Goal: Task Accomplishment & Management: Complete application form

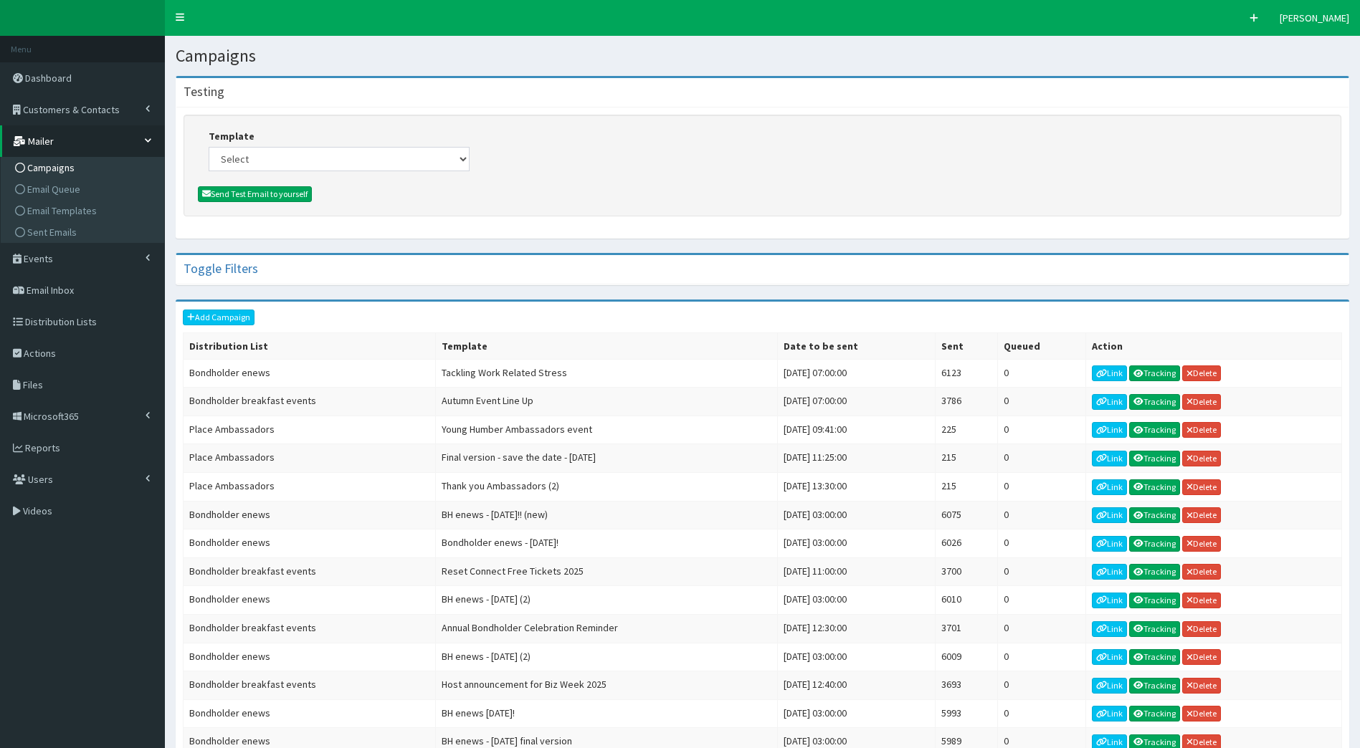
drag, startPoint x: 307, startPoint y: 146, endPoint x: 314, endPoint y: 155, distance: 10.8
click at [307, 146] on div "Template Select (Bondholders) Next Generation Event #2: Behind the Scenes @ Par…" at bounding box center [339, 150] width 261 height 42
click at [315, 156] on select "Select (Bondholders) Next Generation Event #2: Behind the Scenes @ Paragon Arca…" at bounding box center [339, 159] width 261 height 24
select select "431"
click at [209, 147] on select "Select (Bondholders) Next Generation Event #2: Behind the Scenes @ Paragon Arca…" at bounding box center [339, 159] width 261 height 24
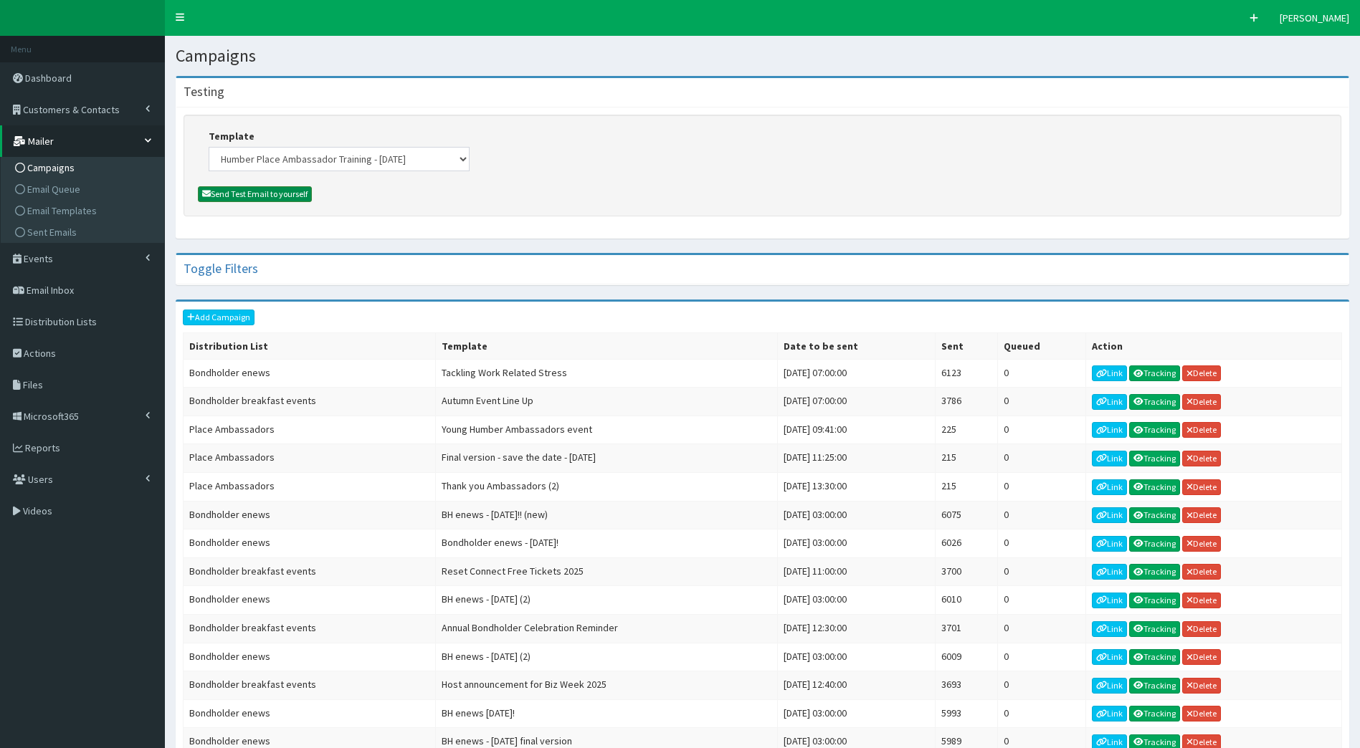
click at [269, 189] on button "Send Test Email to yourself" at bounding box center [255, 194] width 114 height 16
click at [234, 318] on link "Add Campaign" at bounding box center [219, 318] width 72 height 16
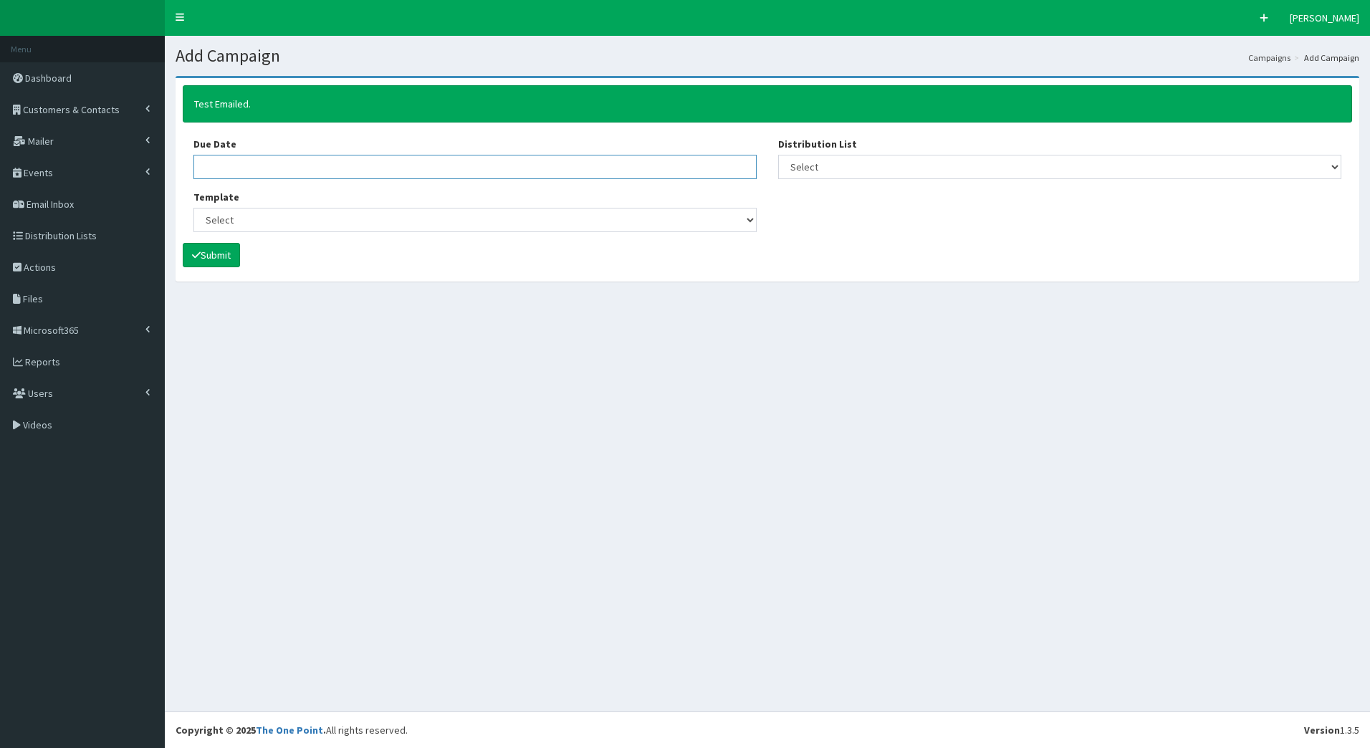
click at [307, 173] on input "Due Date" at bounding box center [475, 167] width 563 height 24
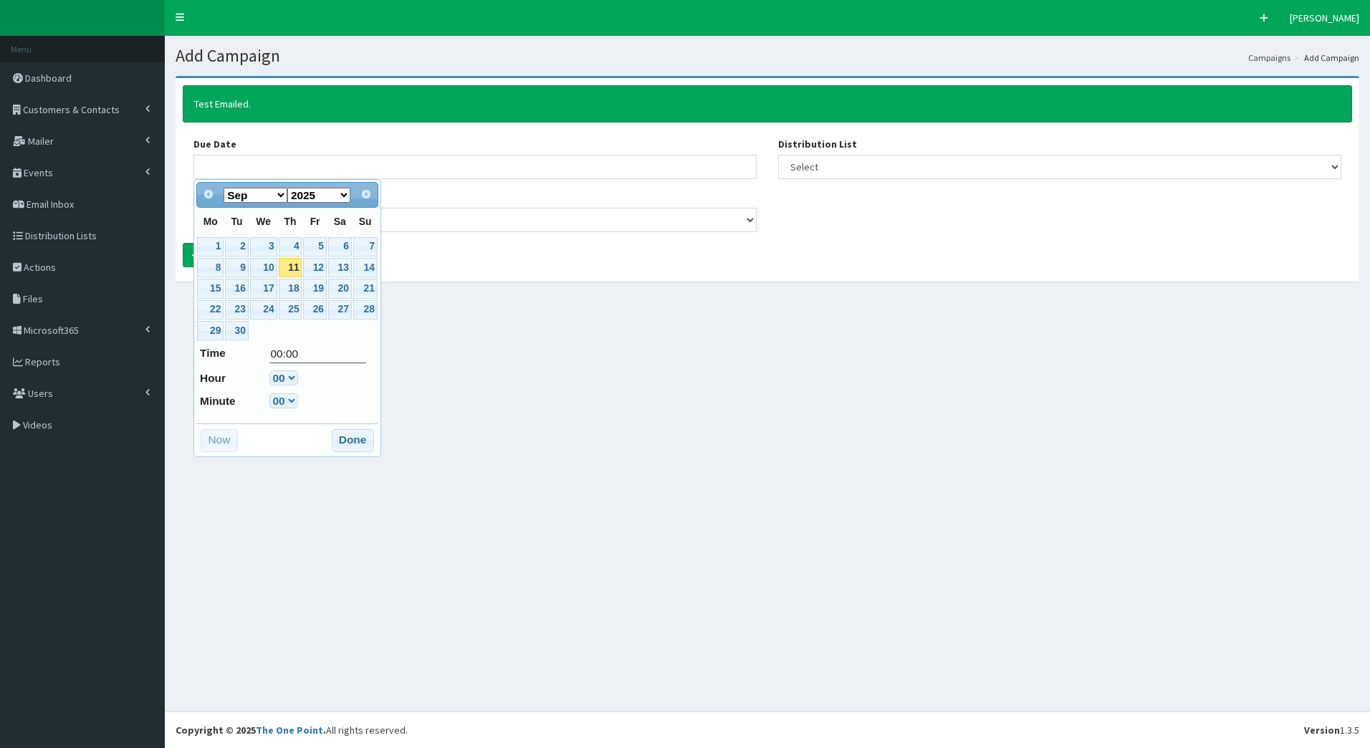
click at [291, 268] on link "11" at bounding box center [291, 267] width 24 height 19
click at [309, 268] on link "12" at bounding box center [314, 267] width 23 height 19
click at [293, 375] on select "00 01 02 03 04 05 06 07 08 09 10 11 12 13 14 15 16 17 18 19 20 21 22 23" at bounding box center [283, 378] width 29 height 15
type input "12-09-2025 07:00"
type input "07:00"
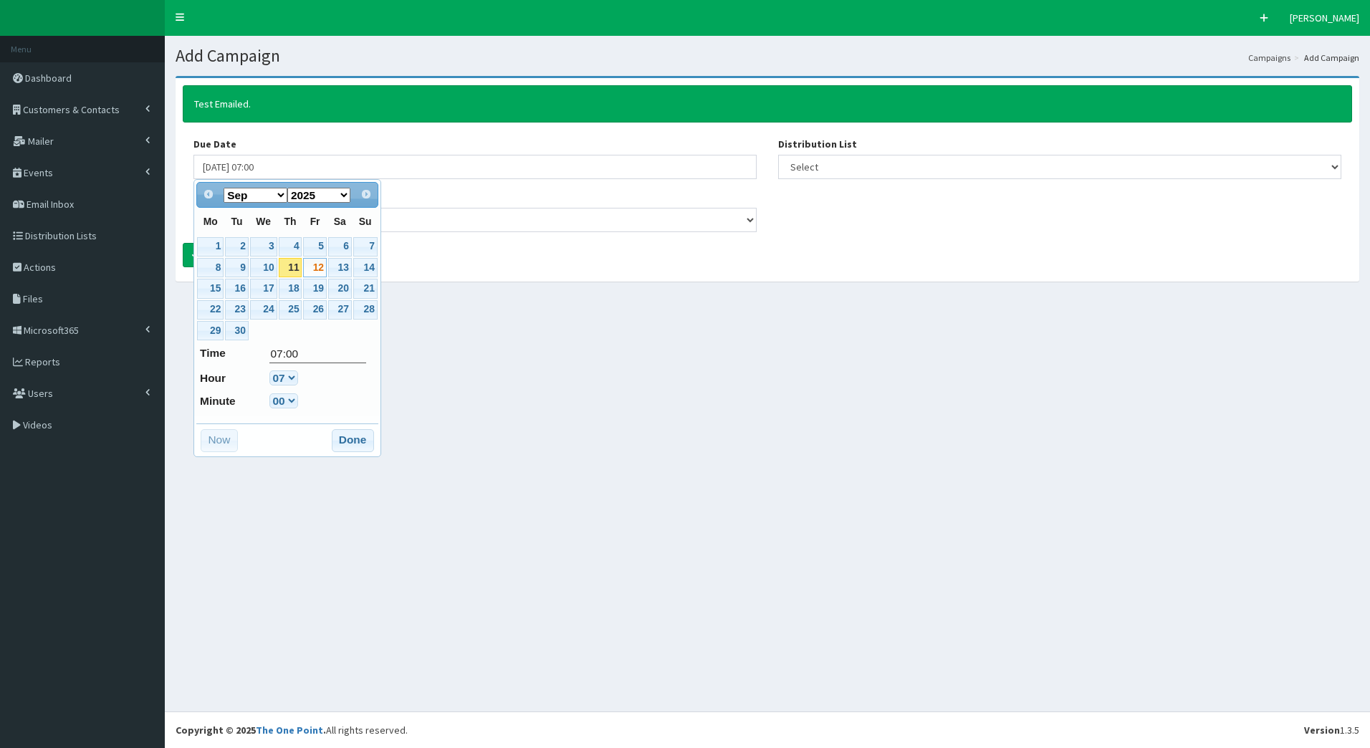
select select "7"
click at [350, 434] on button "Done" at bounding box center [353, 440] width 42 height 23
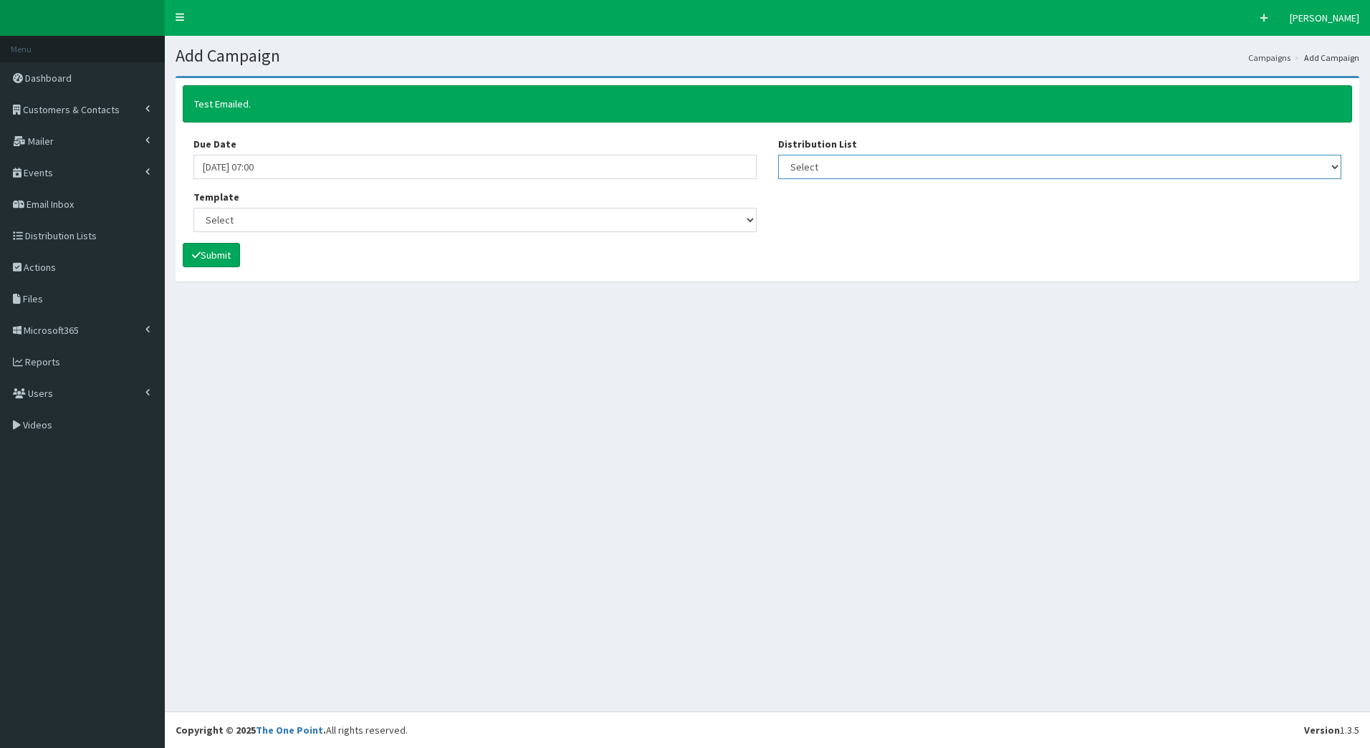
click at [828, 159] on select "Select [DEVELOPER TEST] Bondholder Advisory Group Bondholder breakfast events B…" at bounding box center [1059, 167] width 563 height 24
select select "204"
click at [778, 155] on select "Select [DEVELOPER TEST] Bondholder Advisory Group Bondholder breakfast events B…" at bounding box center [1059, 167] width 563 height 24
click at [669, 211] on select "Select (Bondholders) Next Generation Event #2: Behind the Scenes @ Paragon Arca…" at bounding box center [475, 220] width 563 height 24
select select "431"
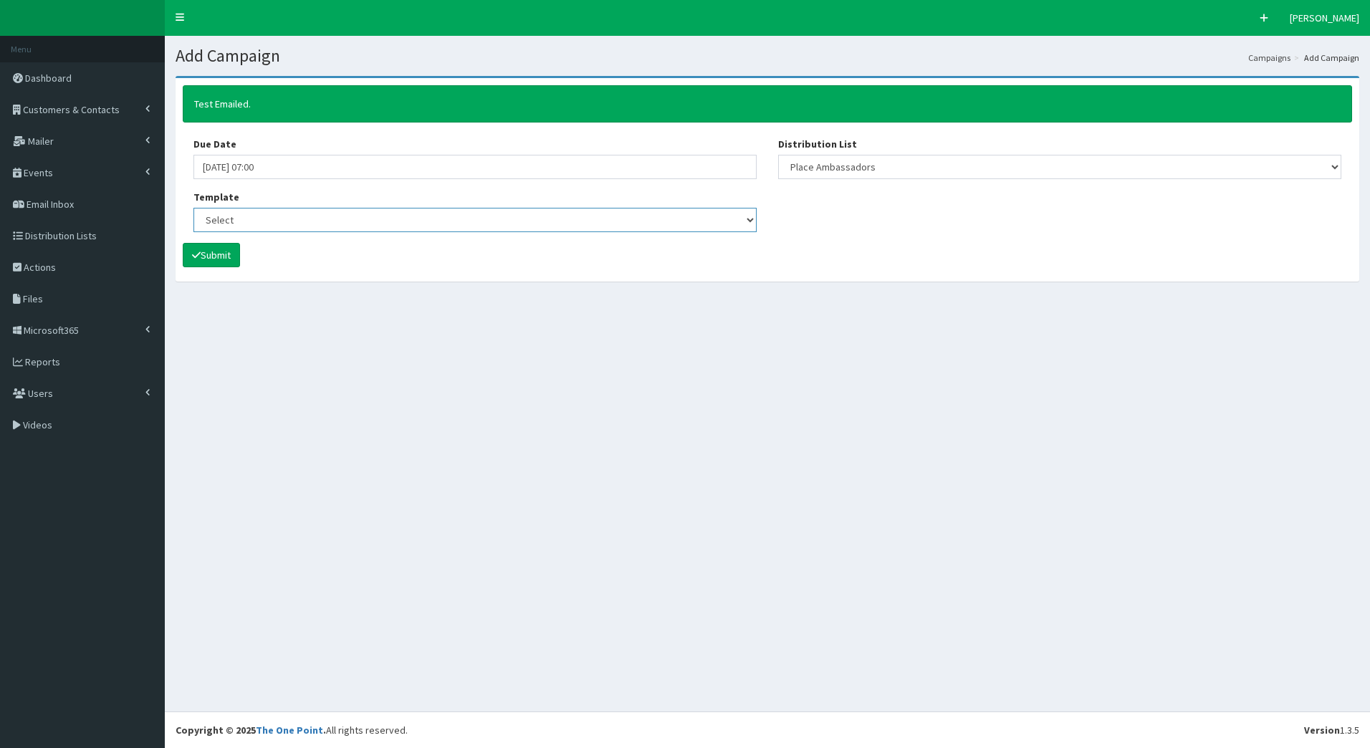
click at [194, 208] on select "Select (Bondholders) Next Generation Event #2: Behind the Scenes @ Paragon Arca…" at bounding box center [475, 220] width 563 height 24
click at [209, 249] on button "Submit" at bounding box center [211, 255] width 57 height 24
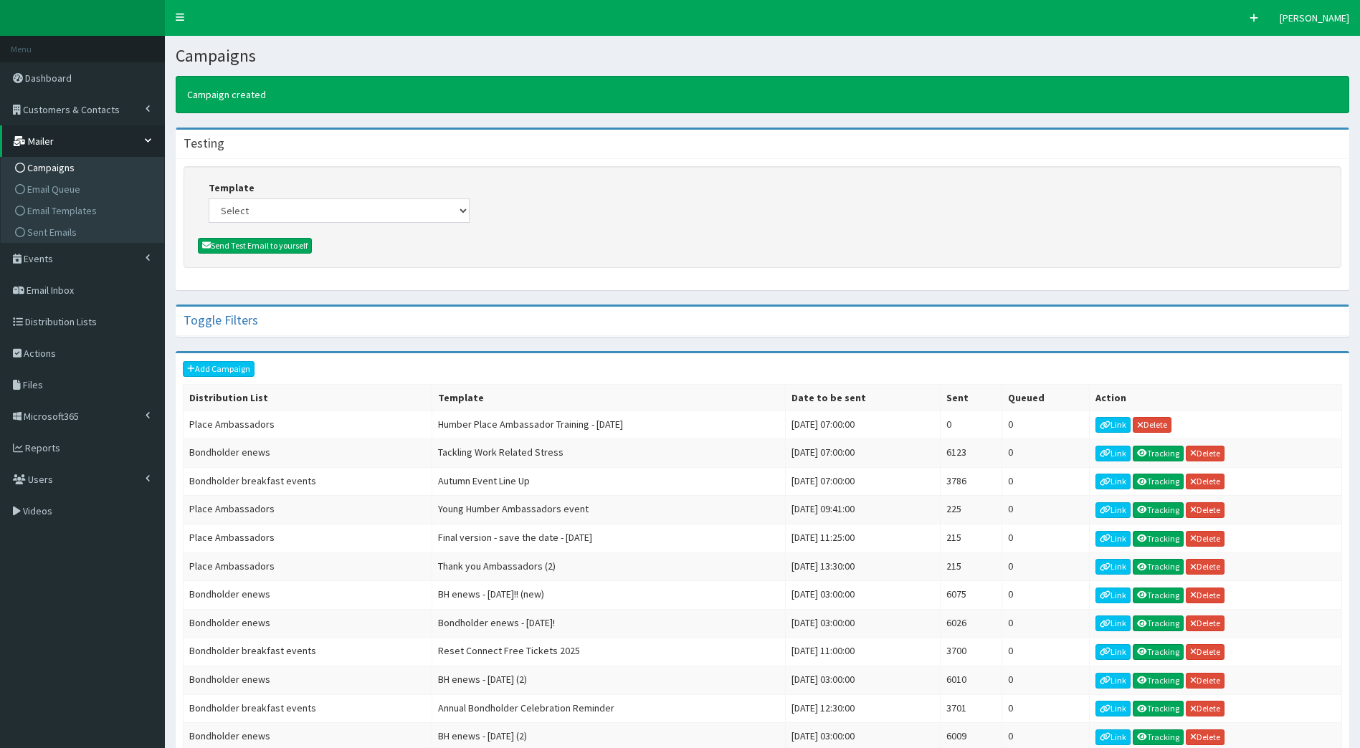
click at [1248, 148] on div "Testing" at bounding box center [762, 144] width 1172 height 29
click at [1314, 137] on div "Testing" at bounding box center [762, 144] width 1172 height 29
click at [59, 213] on span "Email Templates" at bounding box center [62, 210] width 70 height 13
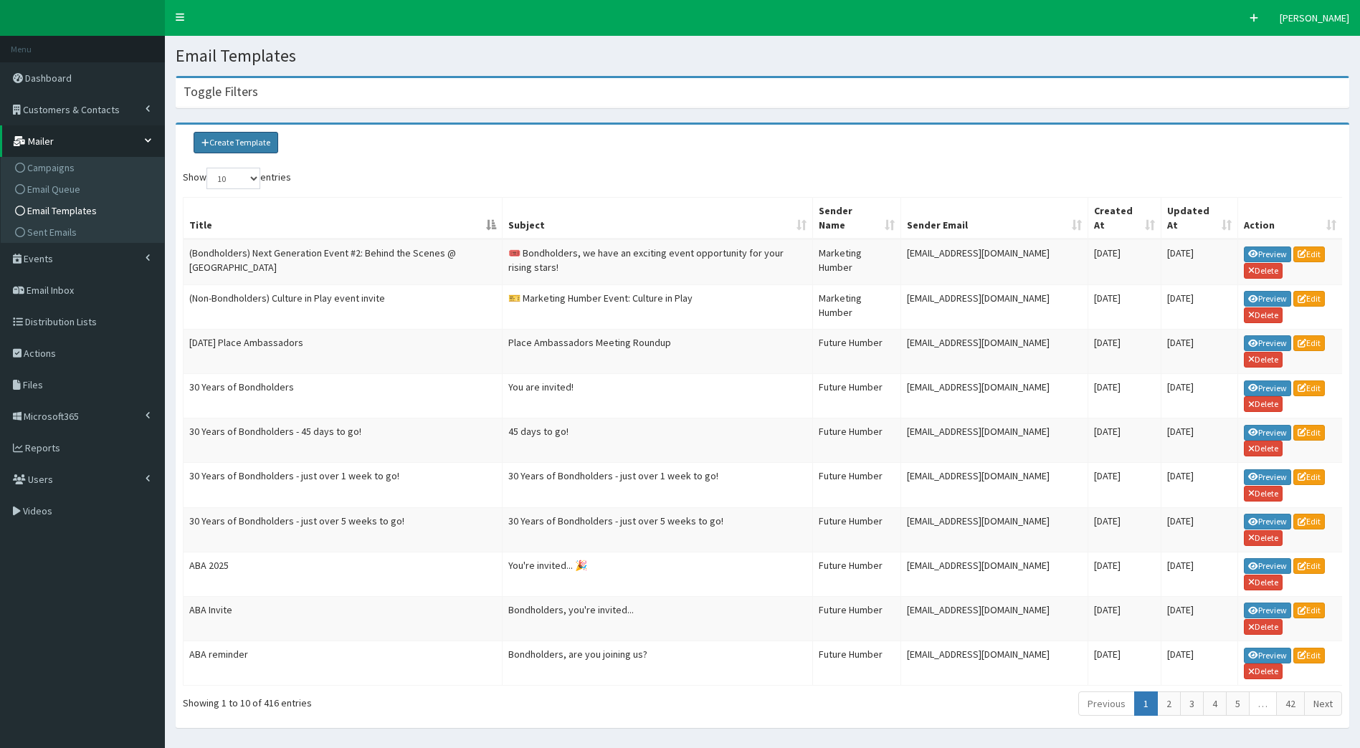
click at [239, 143] on link "Create Template" at bounding box center [236, 143] width 85 height 22
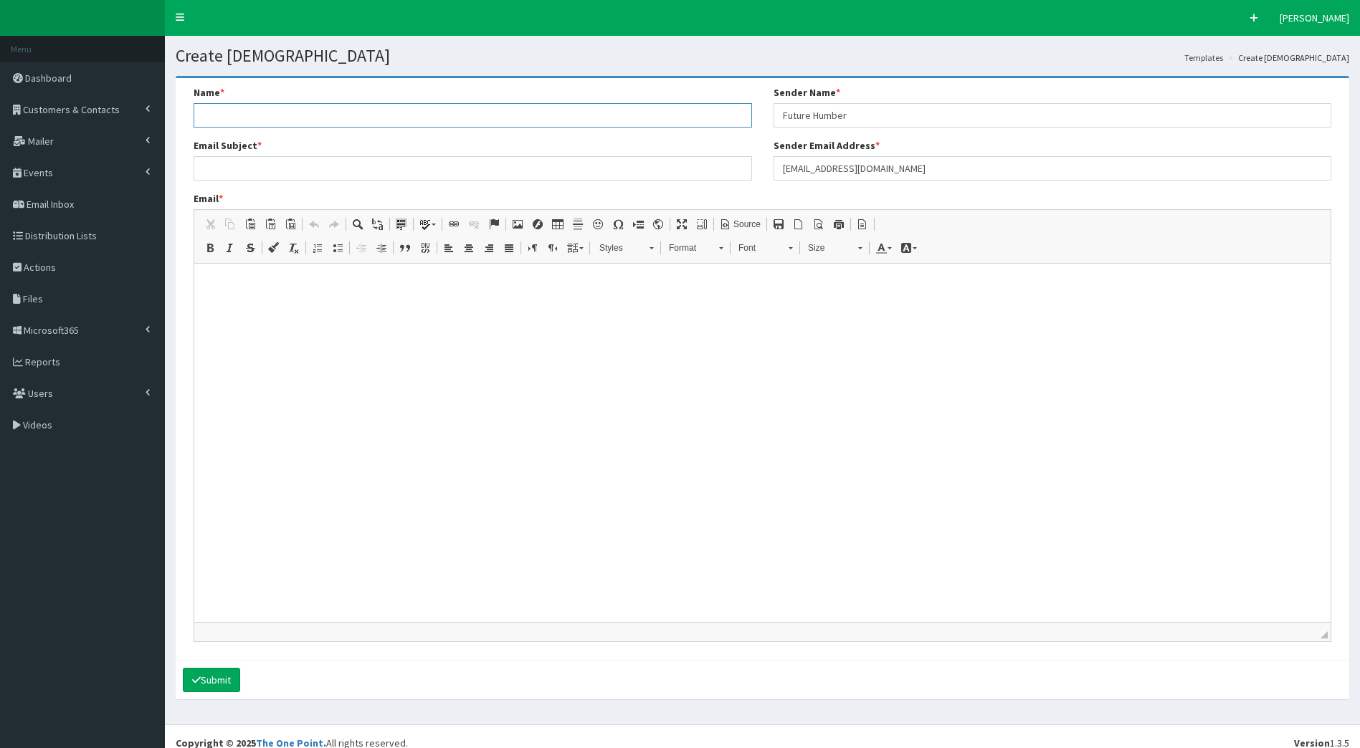
click at [429, 119] on input "Name *" at bounding box center [473, 115] width 558 height 24
type input "E-news [DATE]"
click at [421, 161] on input "Email Subject *" at bounding box center [473, 168] width 558 height 24
paste input "Your Humber Spotlight 🔦"
click at [314, 165] on input "Your Humber Spotlight 🔦" at bounding box center [473, 168] width 558 height 24
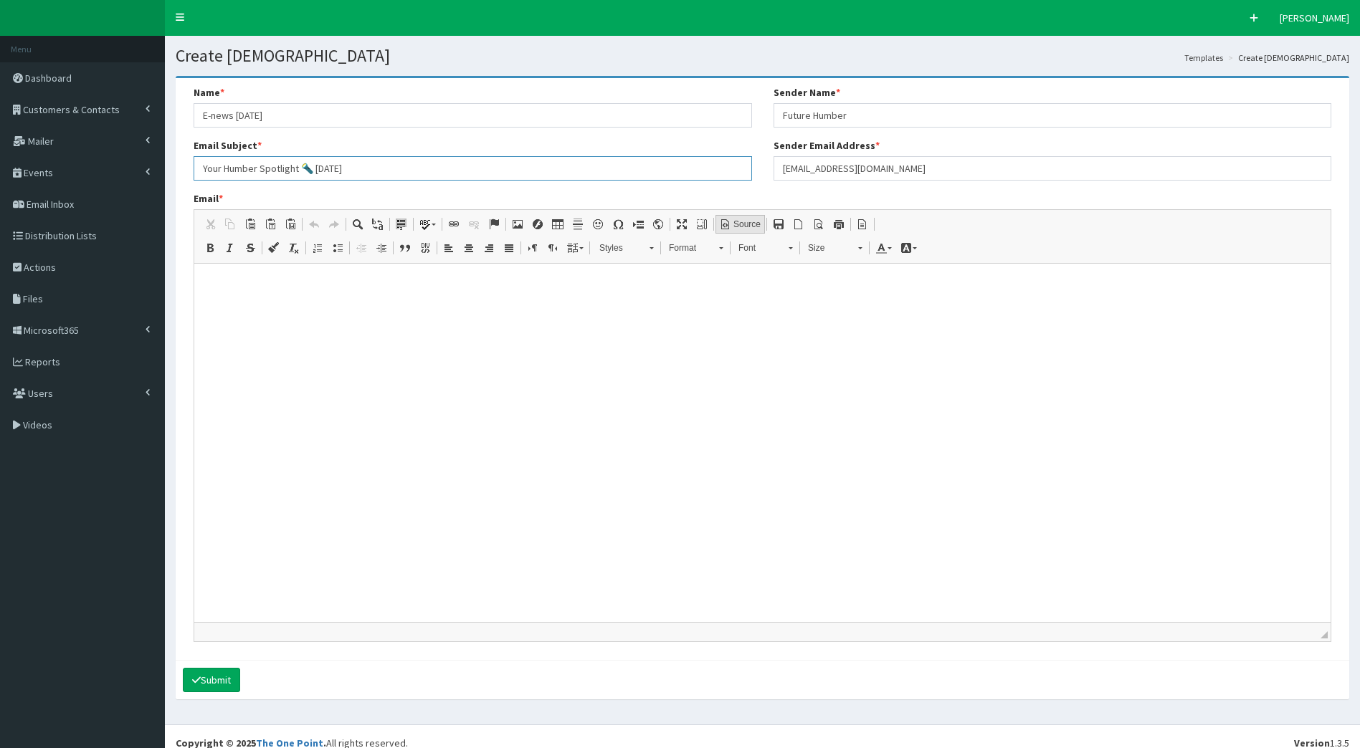
click at [745, 223] on span "Source" at bounding box center [745, 225] width 29 height 12
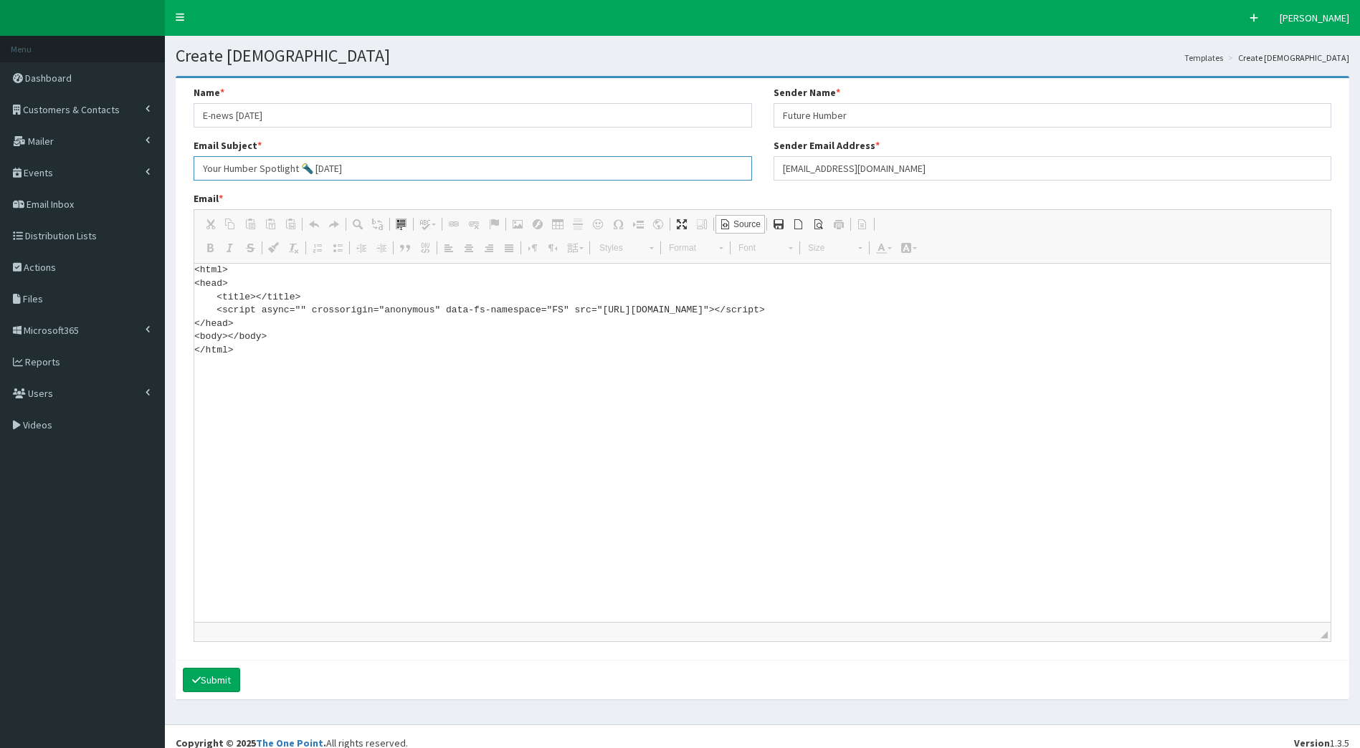
type input "Your Humber Spotlight 🔦 12th September 2025"
drag, startPoint x: 252, startPoint y: 356, endPoint x: 186, endPoint y: 268, distance: 110.1
click at [186, 268] on div "Email * Rich Text Editor, email_body Editor toolbars Clipboard/Undo Cut Keyboar…" at bounding box center [762, 422] width 1159 height 462
paste textarea "!DOCTYPE html> <html xmlns:v="urn:schemas-microsoft-com:vml" xmlns:o="urn:schem…"
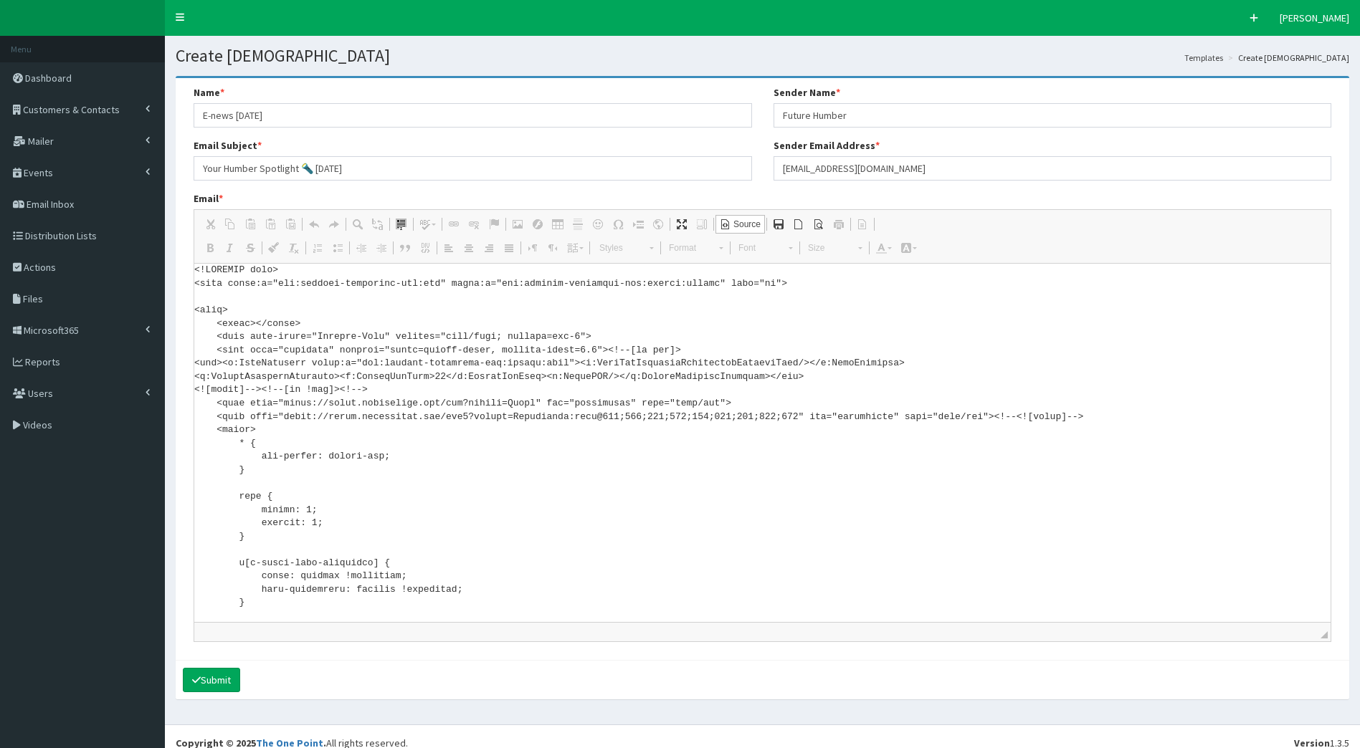
scroll to position [33964, 0]
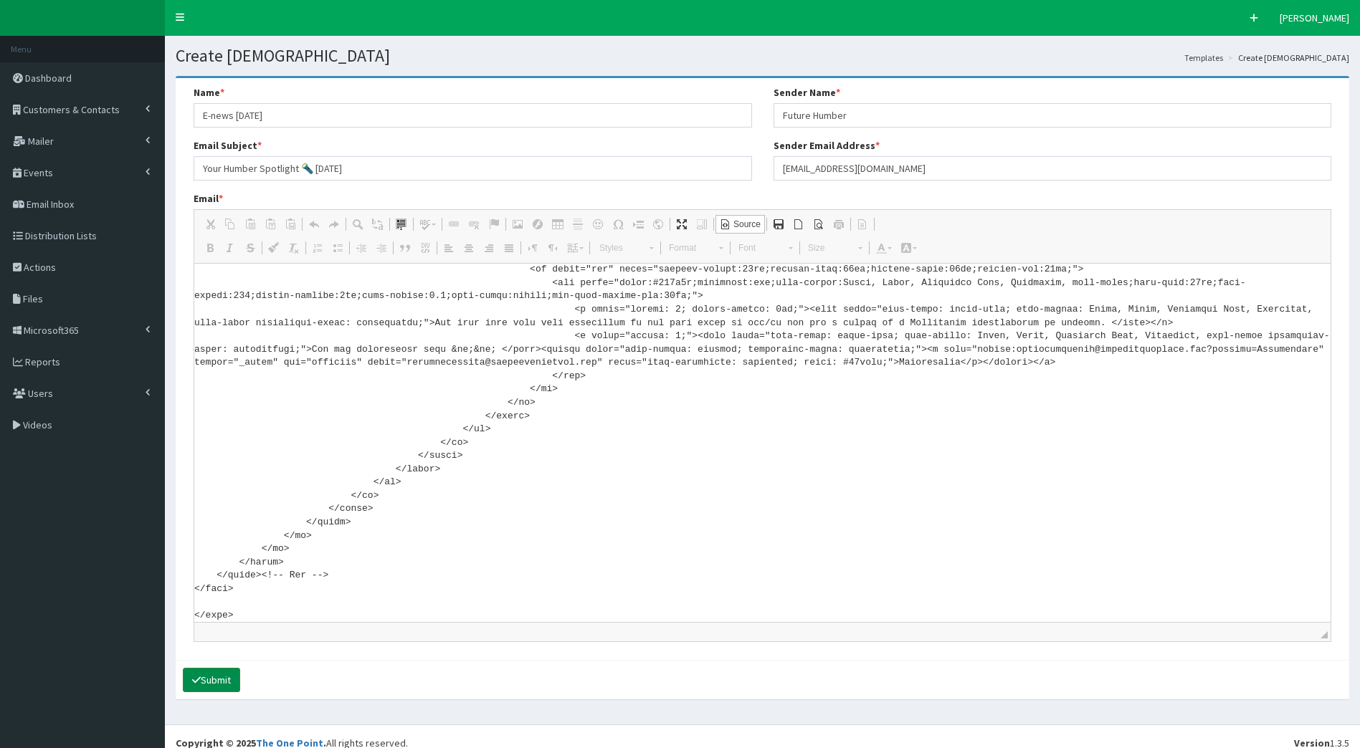
type textarea "<!DOCTYPE html> <html xmlns:v="urn:schemas-microsoft-com:vml" xmlns:o="urn:sche…"
click at [221, 680] on button "Submit" at bounding box center [211, 680] width 57 height 24
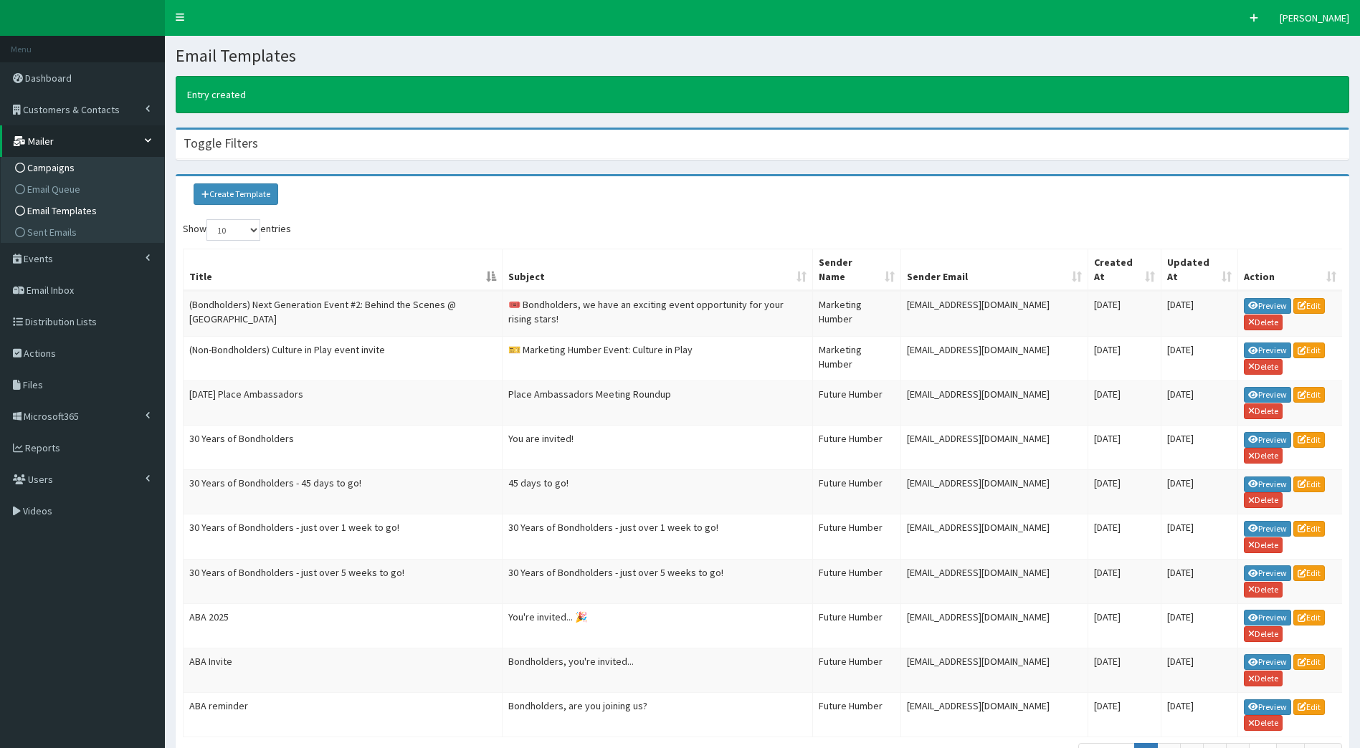
click at [48, 164] on span "Campaigns" at bounding box center [50, 167] width 47 height 13
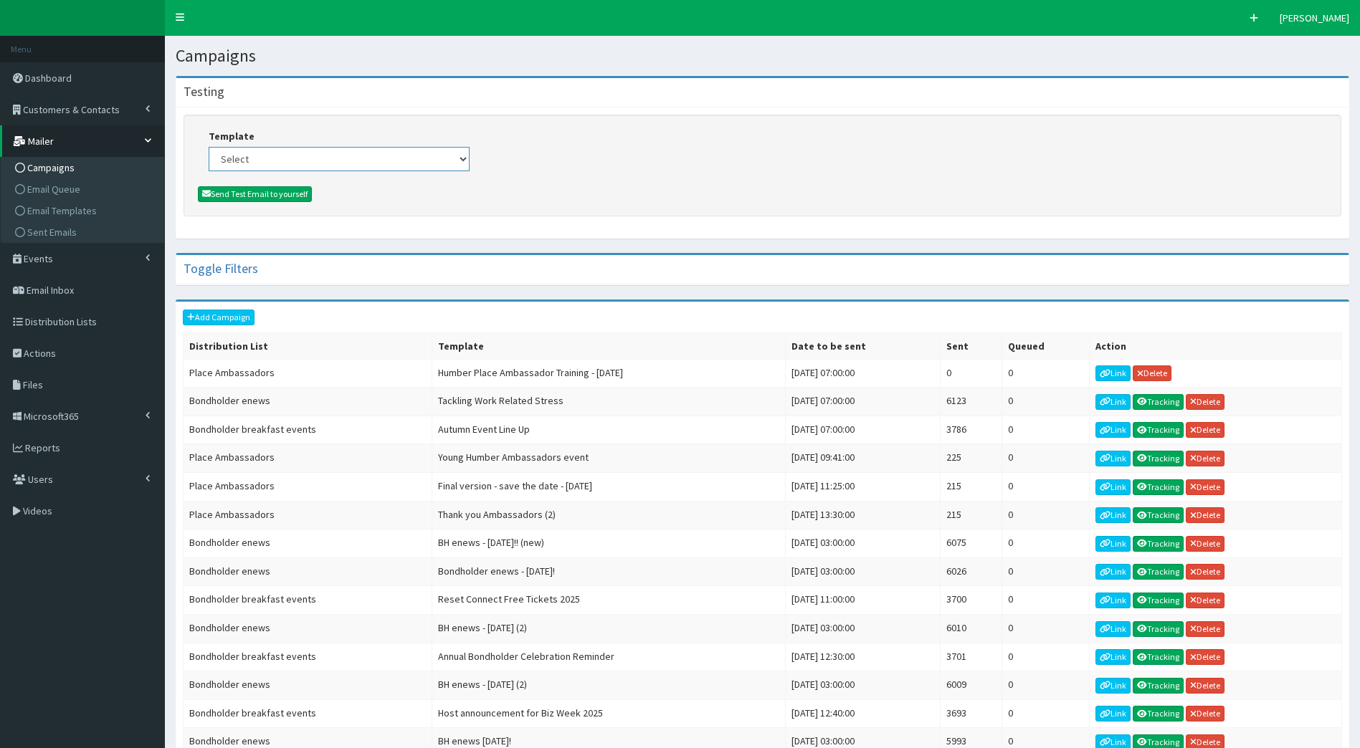
click at [290, 159] on select "Select (Bondholders) Next Generation Event #2: Behind the Scenes @ Paragon Arca…" at bounding box center [339, 159] width 261 height 24
select select "432"
click at [209, 147] on select "Select (Bondholders) Next Generation Event #2: Behind the Scenes @ Paragon Arca…" at bounding box center [339, 159] width 261 height 24
click at [281, 195] on button "Send Test Email to yourself" at bounding box center [255, 194] width 114 height 16
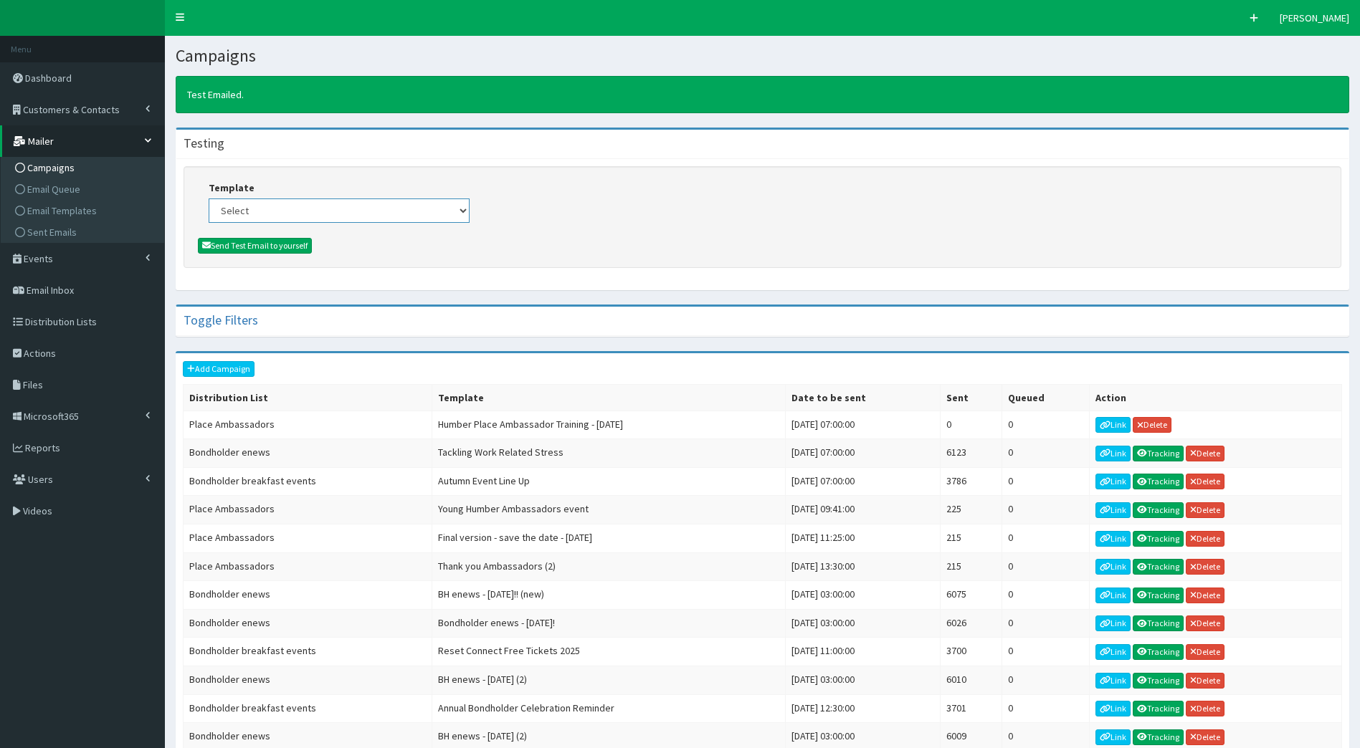
click at [414, 212] on select "Select (Bondholders) Next Generation Event #2: Behind the Scenes @ Paragon Arca…" at bounding box center [339, 211] width 261 height 24
select select "432"
click at [209, 199] on select "Select (Bondholders) Next Generation Event #2: Behind the Scenes @ Paragon Arca…" at bounding box center [339, 211] width 261 height 24
click at [239, 372] on link "Add Campaign" at bounding box center [219, 369] width 72 height 16
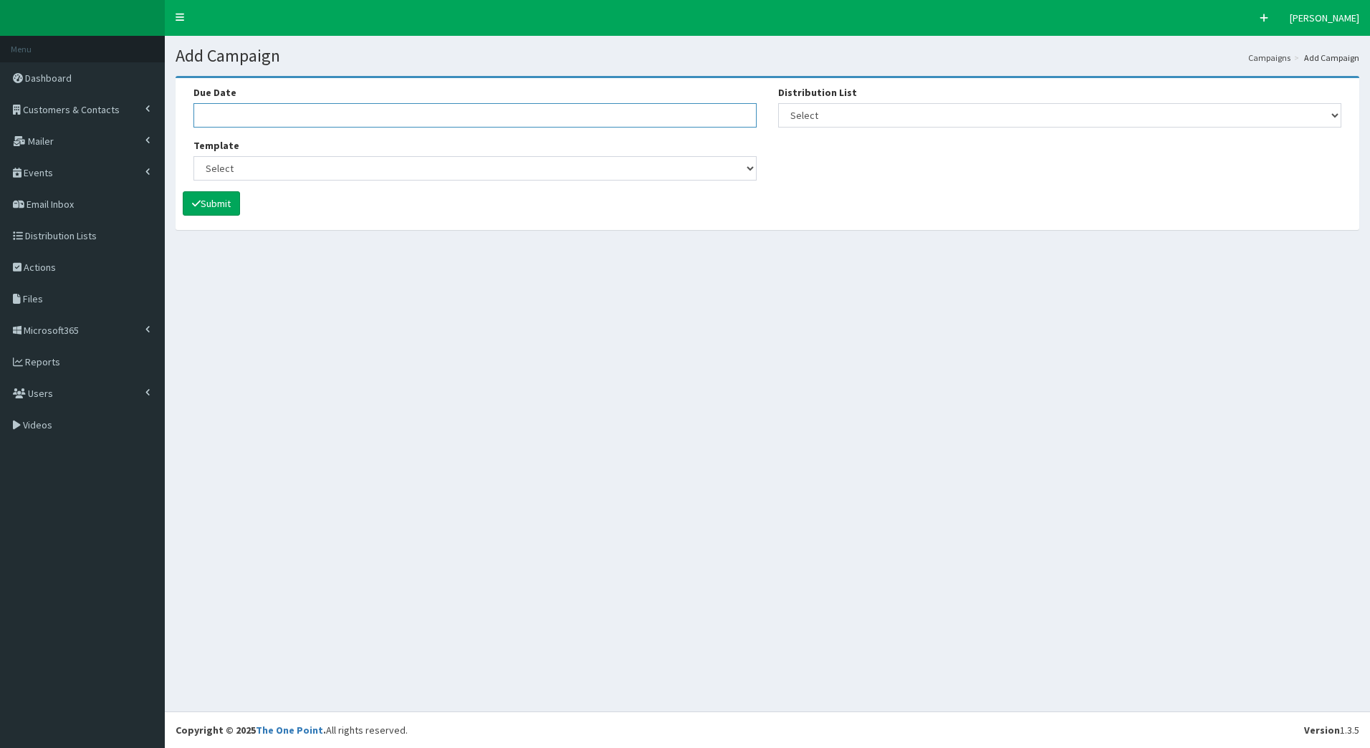
click at [248, 117] on input "Due Date" at bounding box center [475, 115] width 563 height 24
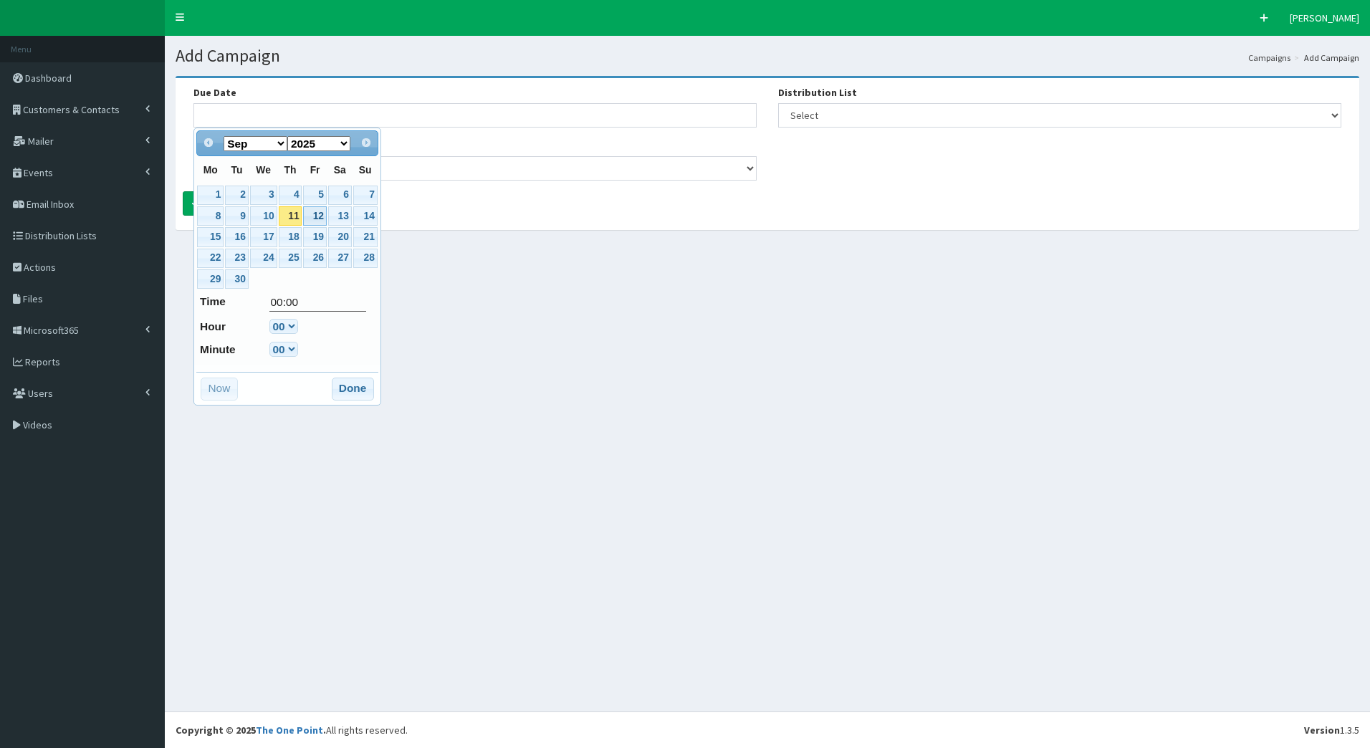
click at [307, 220] on link "12" at bounding box center [314, 215] width 23 height 19
click at [287, 329] on select "00 01 02 03 04 05 06 07 08 09 10 11 12 13 14 15 16 17 18 19 20 21 22 23" at bounding box center [283, 326] width 29 height 15
type input "12-09-2025 05:00"
type input "05:00"
select select "5"
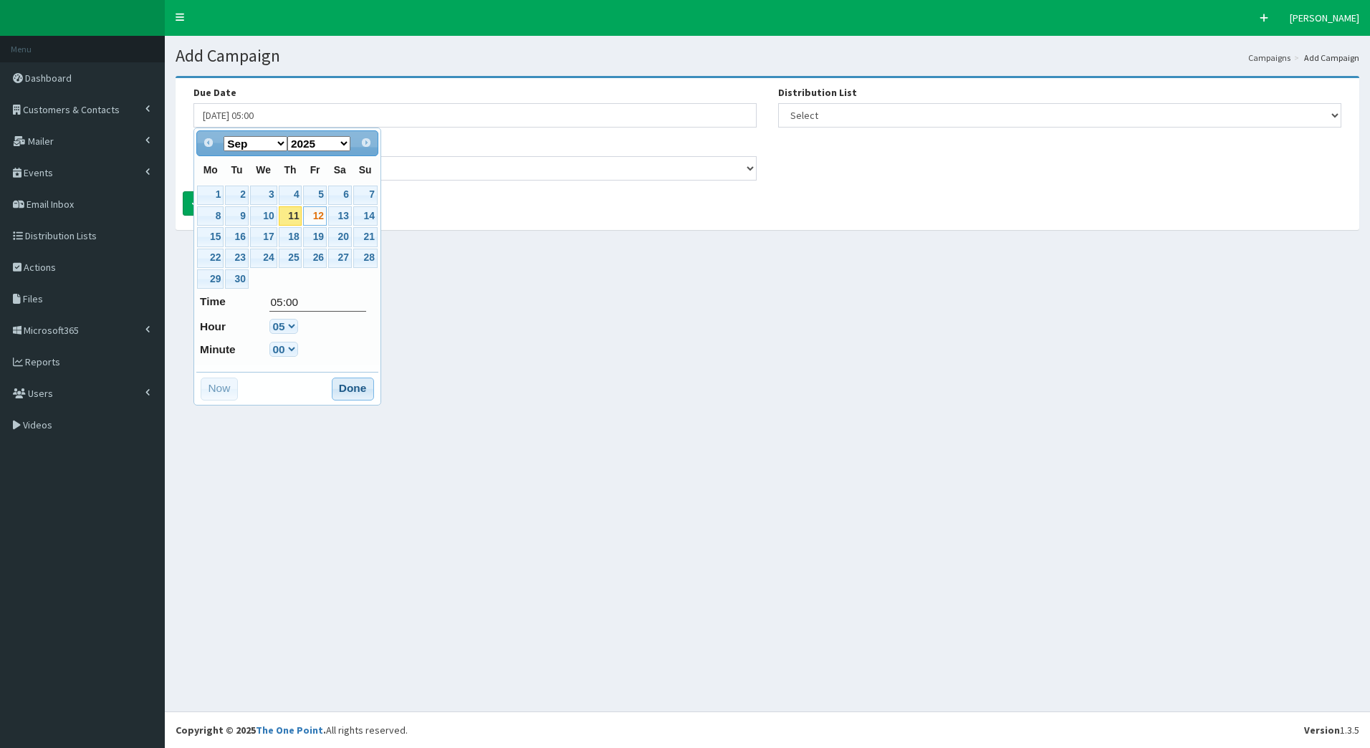
click at [366, 391] on button "Done" at bounding box center [353, 389] width 42 height 23
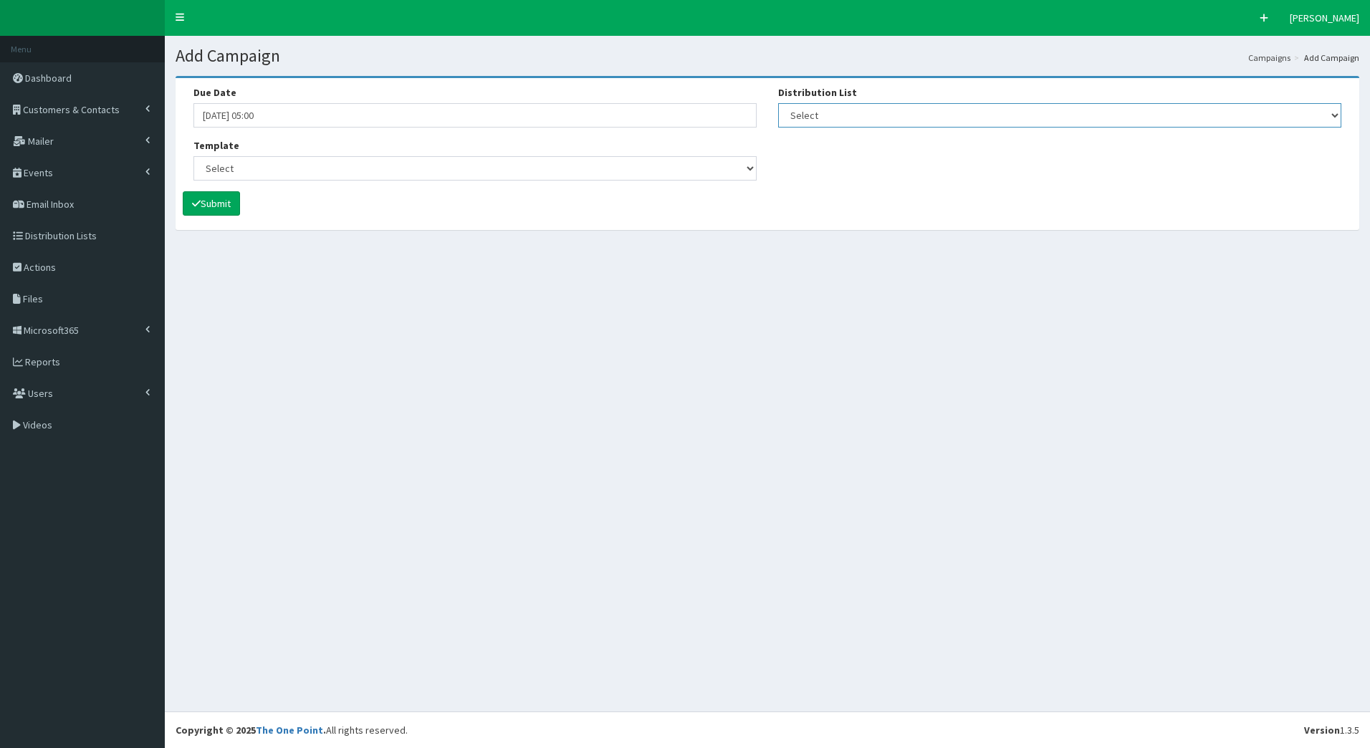
click at [866, 104] on select "Select [DEVELOPER TEST] Bondholder Advisory Group Bondholder breakfast events B…" at bounding box center [1059, 115] width 563 height 24
select select "79"
click at [778, 103] on select "Select [DEVELOPER TEST] Bondholder Advisory Group Bondholder breakfast events B…" at bounding box center [1059, 115] width 563 height 24
click at [656, 171] on select "Select (Bondholders) Next Generation Event #2: Behind the Scenes @ Paragon Arca…" at bounding box center [475, 168] width 563 height 24
select select "432"
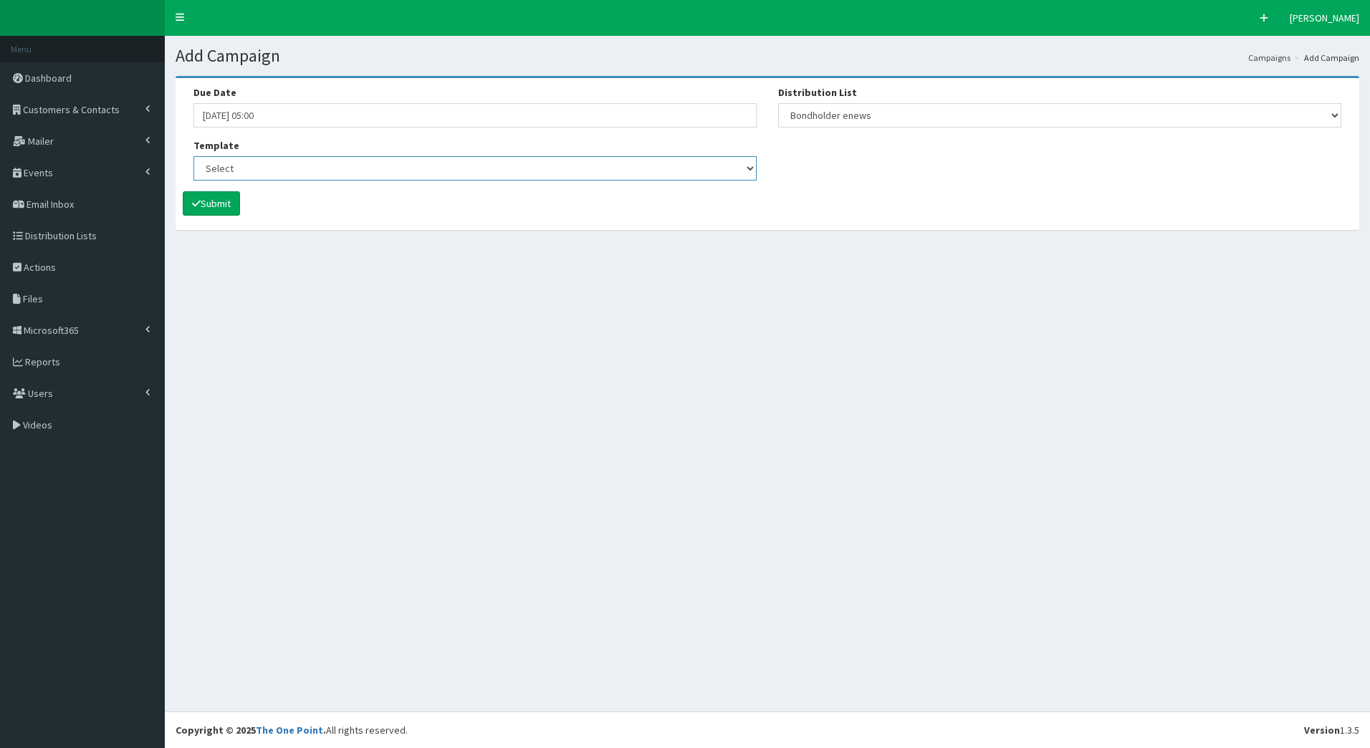
click at [194, 156] on select "Select (Bondholders) Next Generation Event #2: Behind the Scenes @ Paragon Arca…" at bounding box center [475, 168] width 563 height 24
click at [219, 198] on button "Submit" at bounding box center [211, 203] width 57 height 24
